Goal: Task Accomplishment & Management: Use online tool/utility

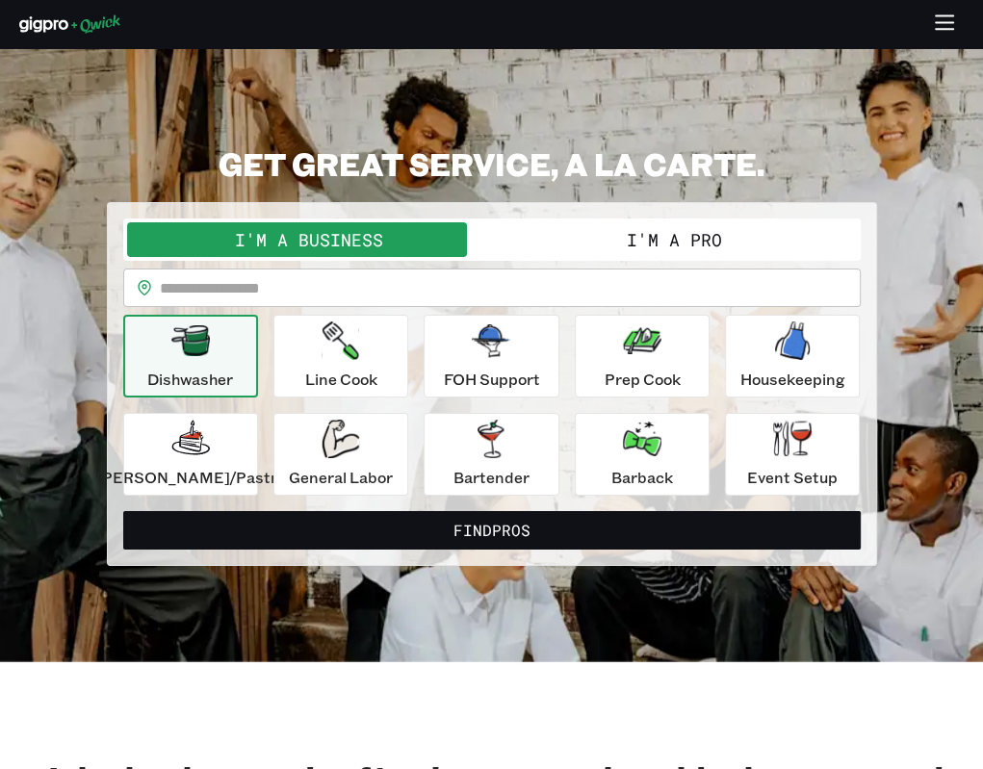
click at [947, 20] on icon "button" at bounding box center [945, 24] width 22 height 22
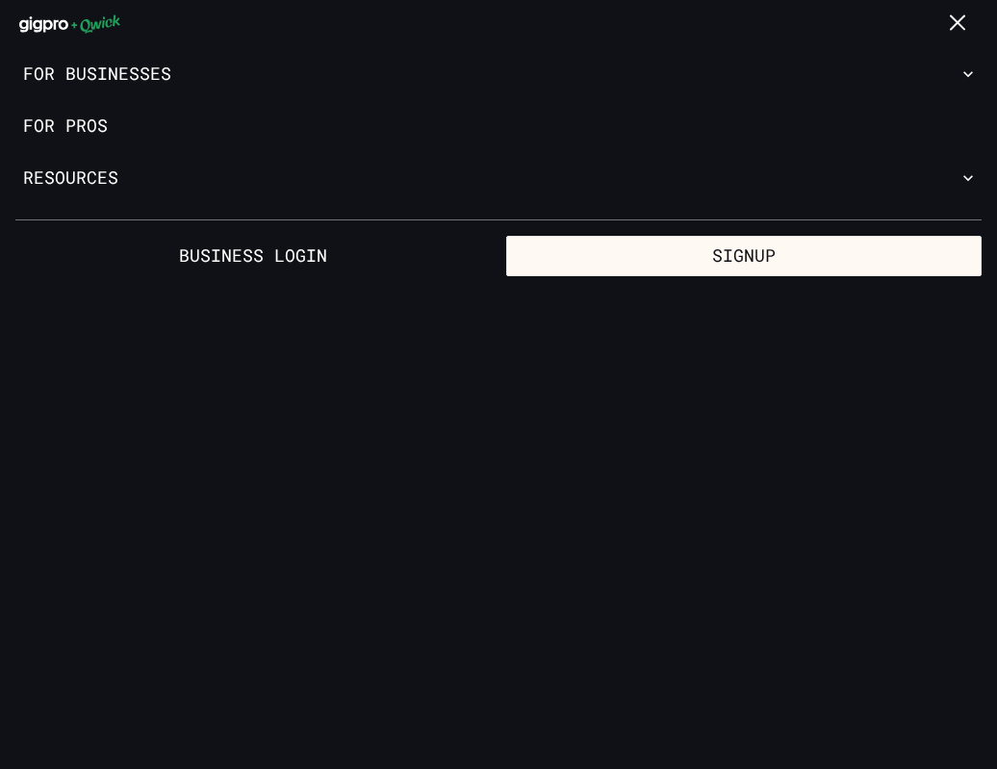
click at [952, 24] on icon "button" at bounding box center [959, 24] width 22 height 22
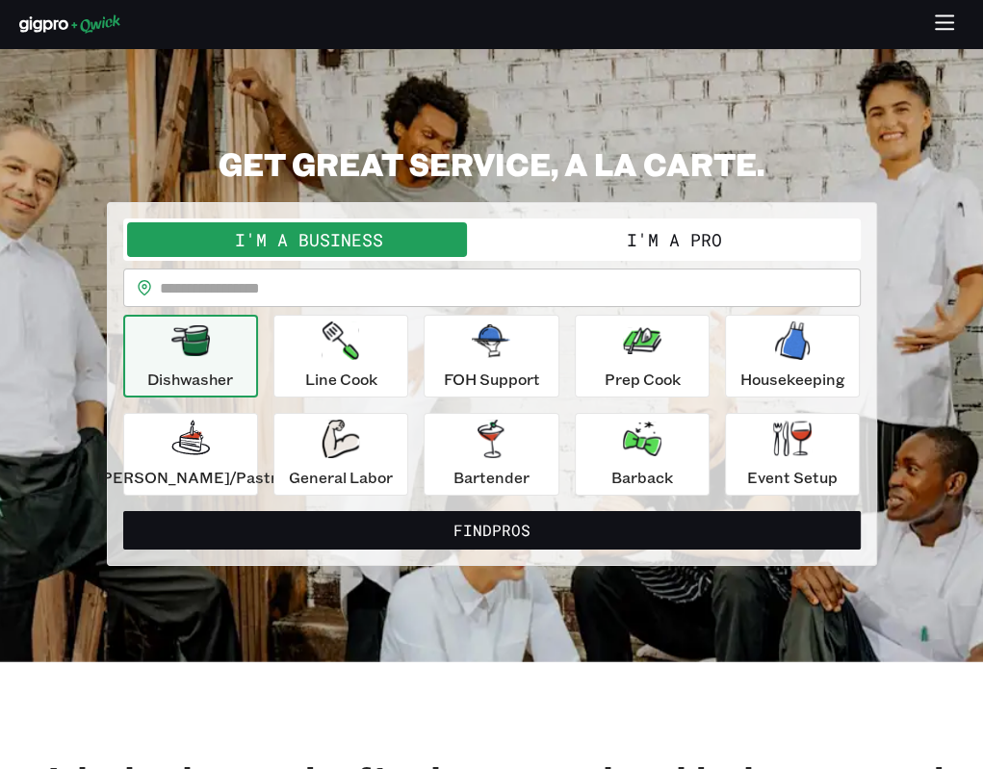
click at [634, 237] on button "I'm a Pro" at bounding box center [674, 239] width 365 height 35
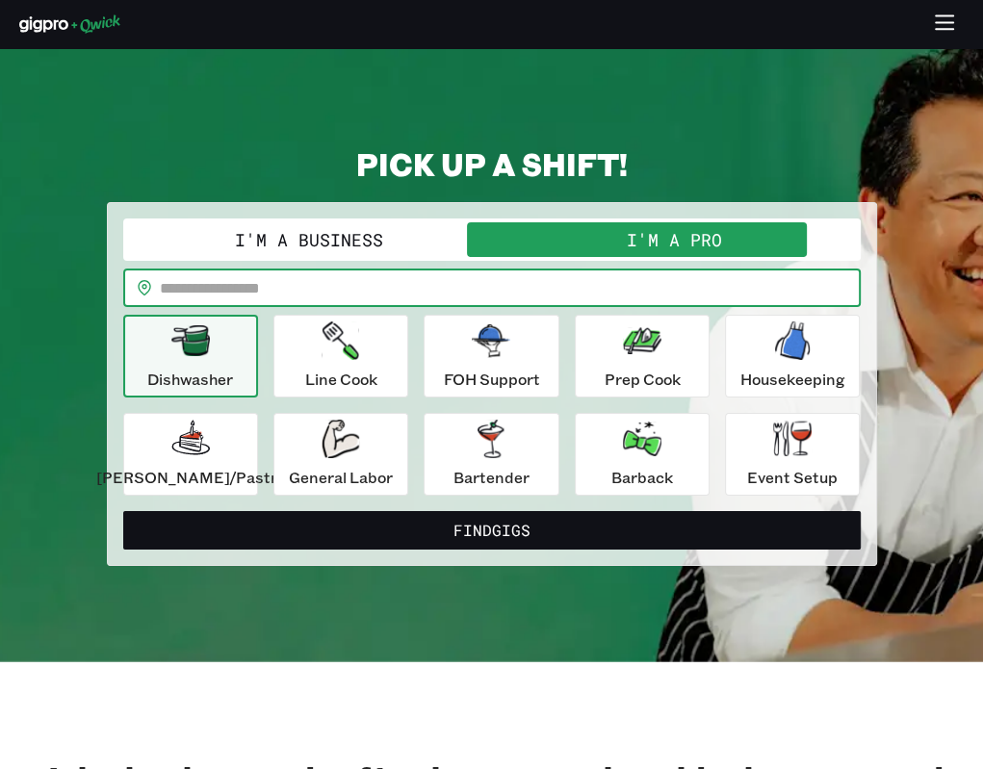
click at [507, 301] on input "text" at bounding box center [510, 288] width 701 height 39
type input "*****"
click at [123, 511] on button "Find Gigs" at bounding box center [491, 530] width 737 height 39
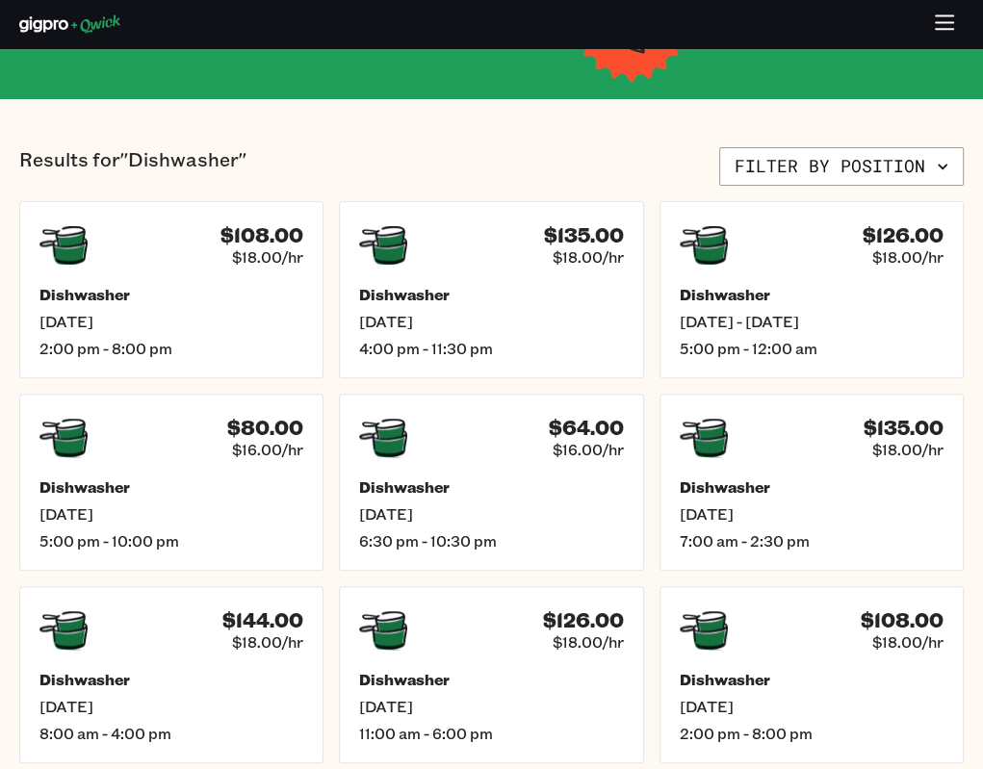
scroll to position [319, 0]
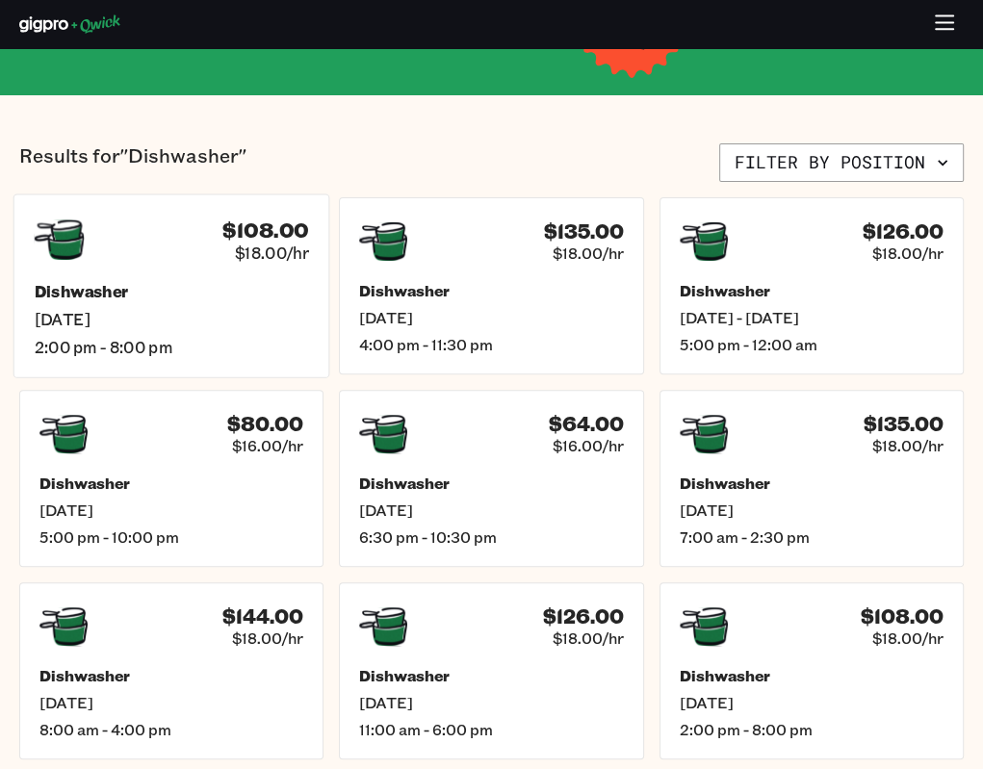
click at [254, 339] on span "2:00 pm - 8:00 pm" at bounding box center [172, 347] width 274 height 20
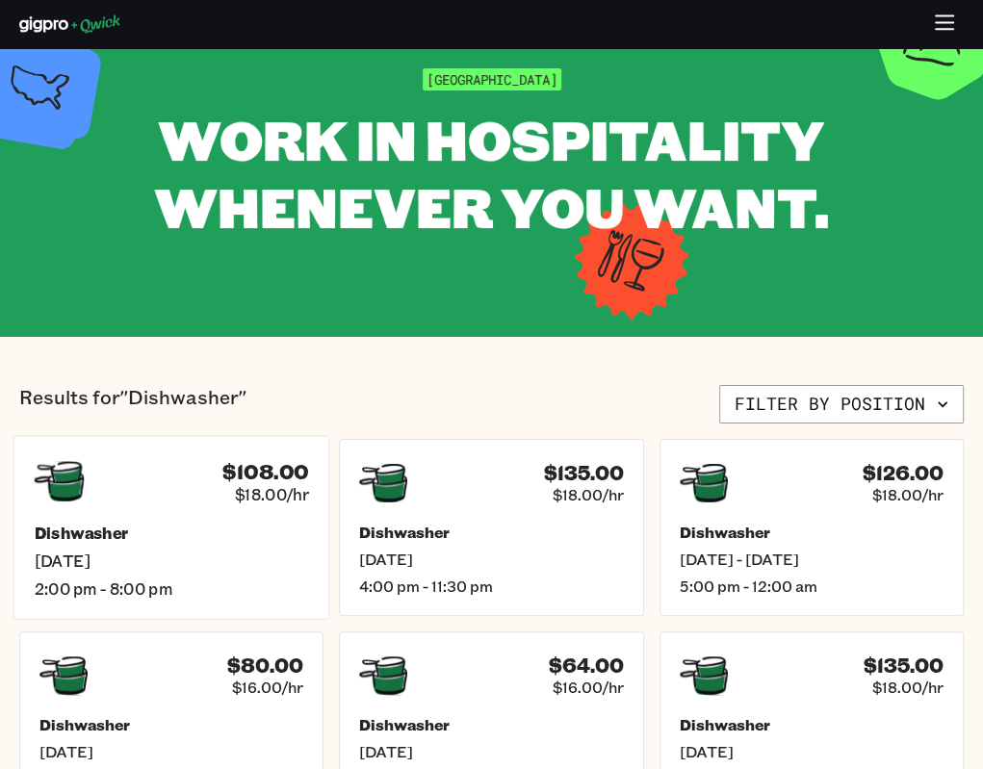
scroll to position [80, 0]
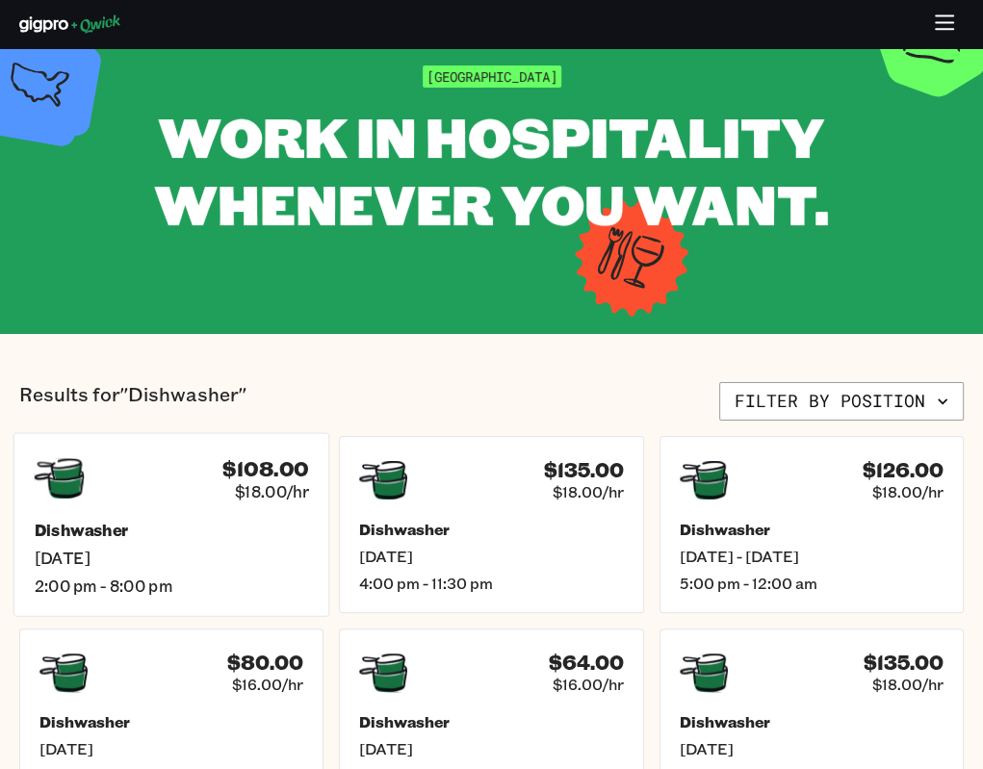
click at [211, 507] on div "$108.00 $18.00/hr Dishwasher Tue, Sep 2 2:00 pm - 8:00 pm" at bounding box center [171, 524] width 317 height 184
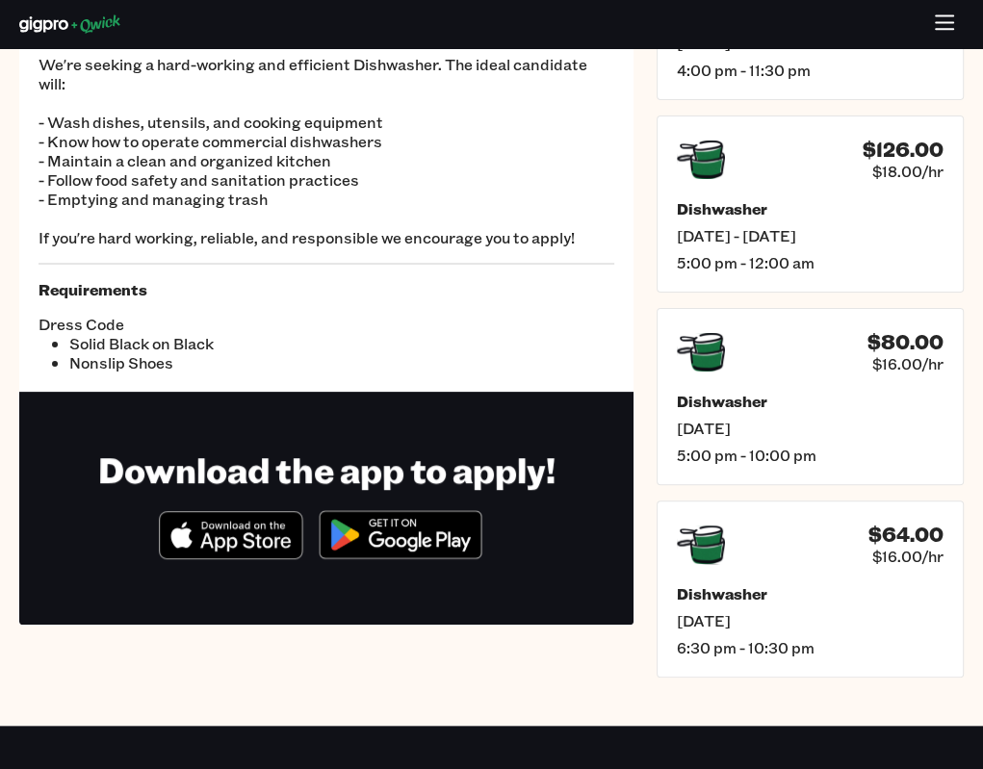
scroll to position [227, 0]
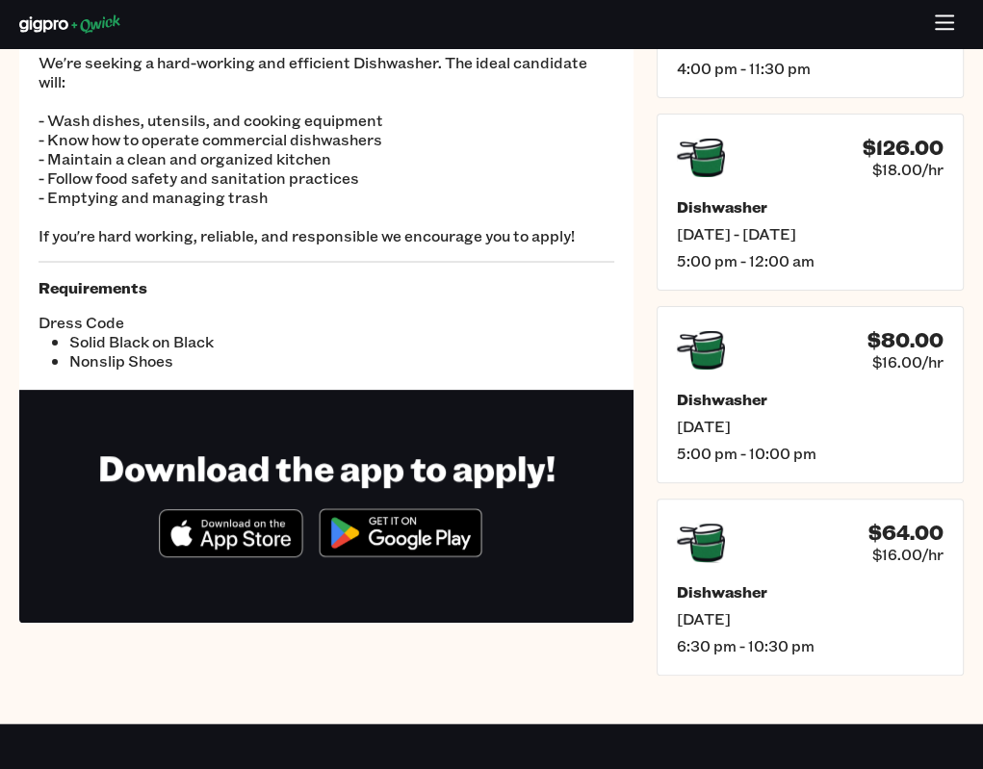
click at [360, 528] on img at bounding box center [400, 533] width 187 height 72
